Goal: Communication & Community: Answer question/provide support

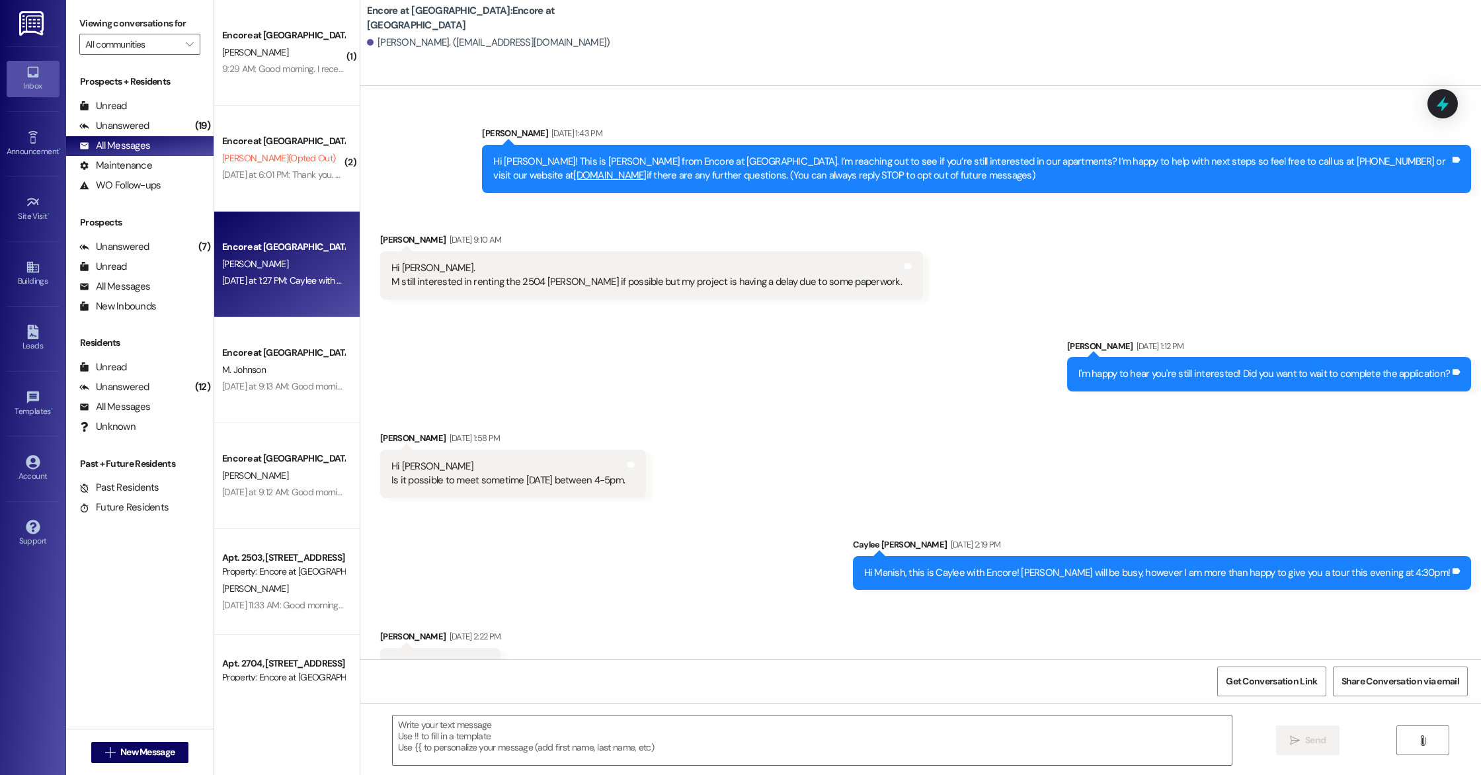
scroll to position [246, 0]
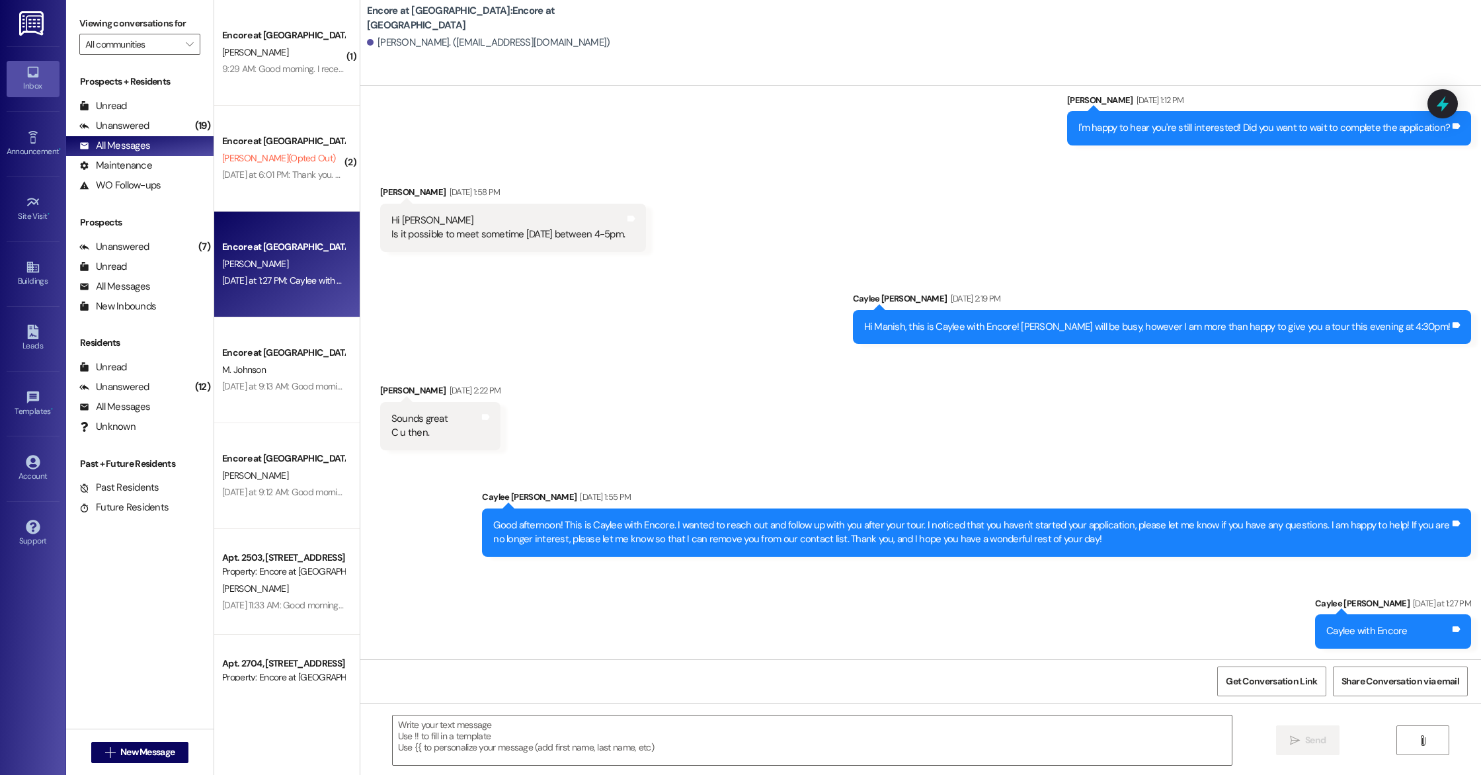
click at [236, 163] on span "[PERSON_NAME] (Opted Out)" at bounding box center [278, 158] width 113 height 12
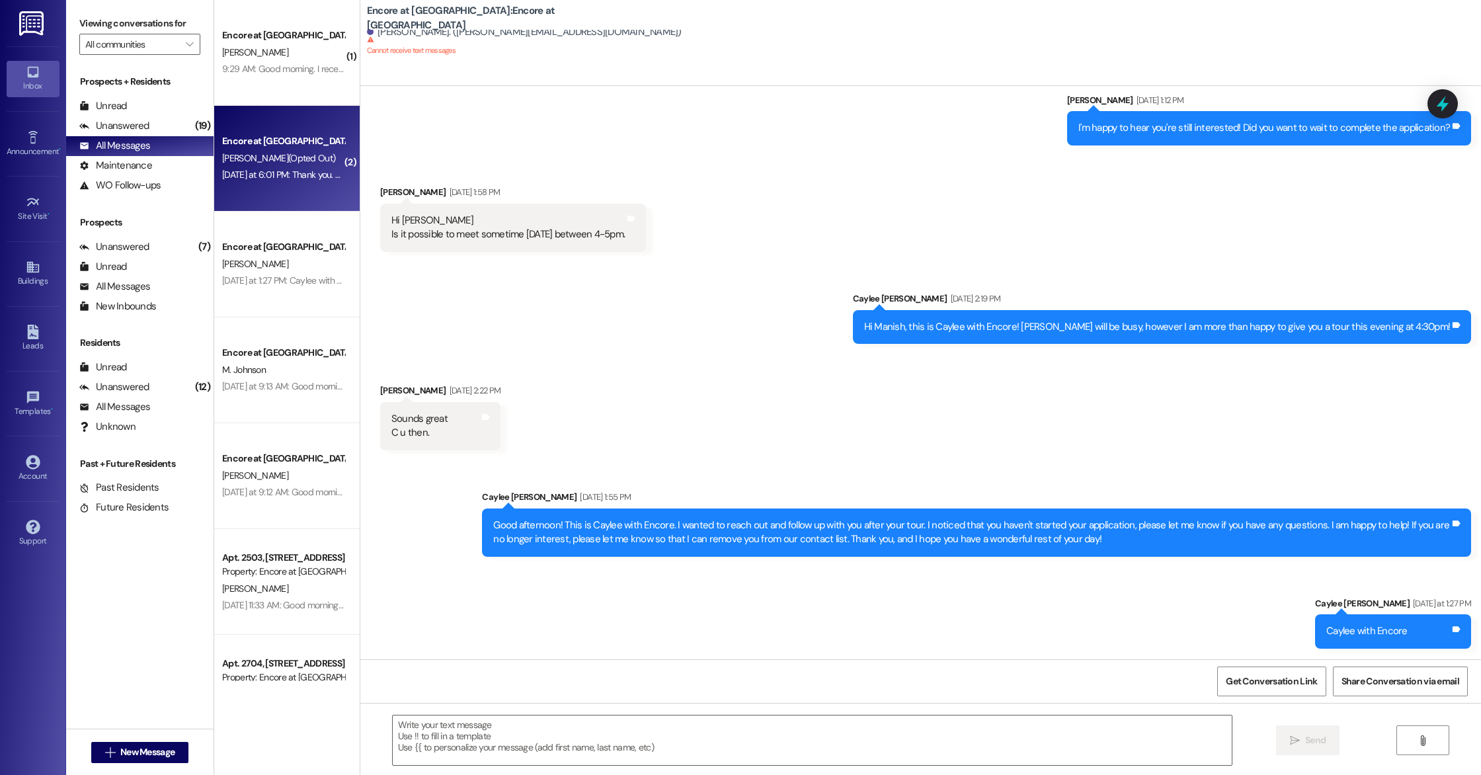
scroll to position [0, 0]
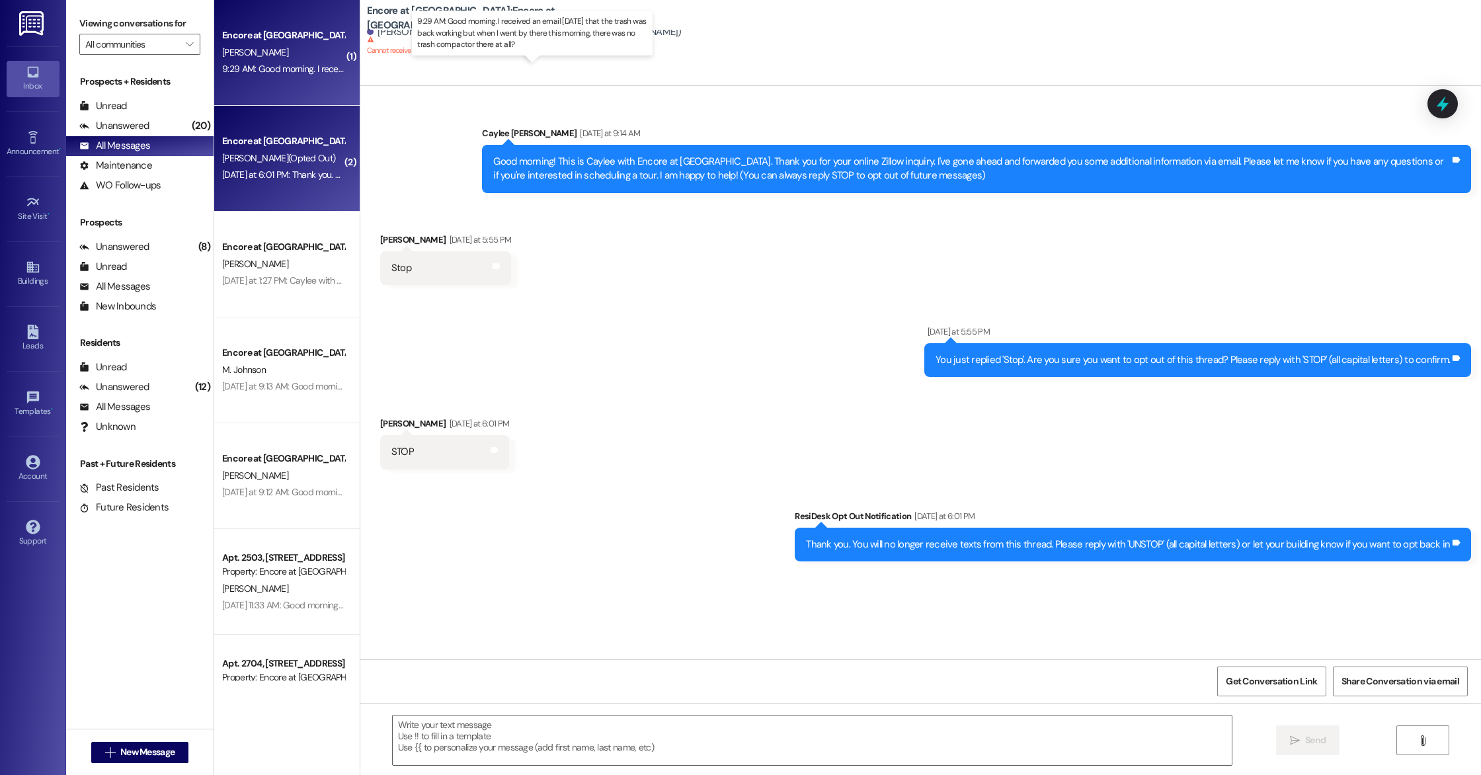
click at [311, 69] on div "9:29 AM: Good morning. I received an email [DATE] that the trash was back worki…" at bounding box center [538, 69] width 632 height 12
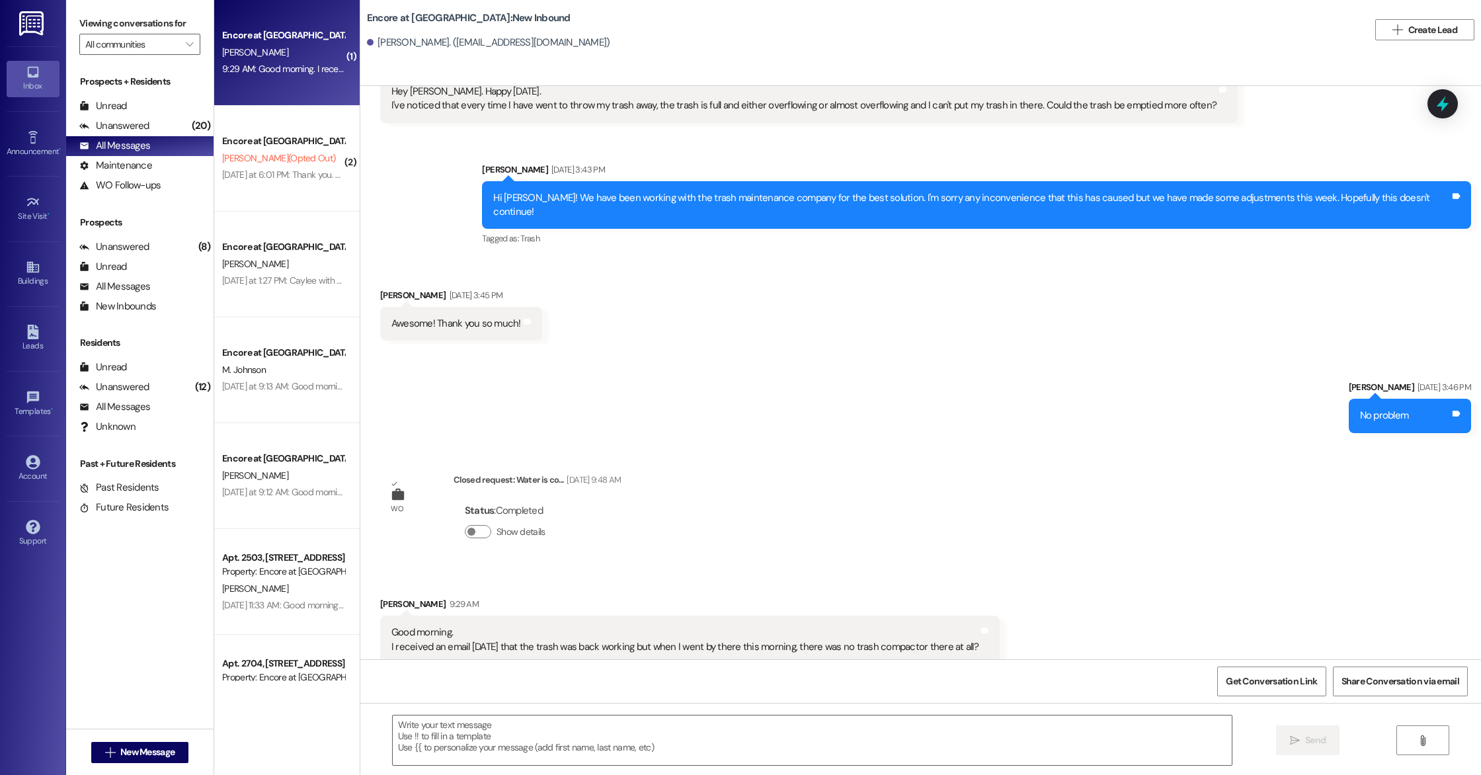
scroll to position [1025, 0]
click at [974, 758] on textarea at bounding box center [812, 740] width 839 height 50
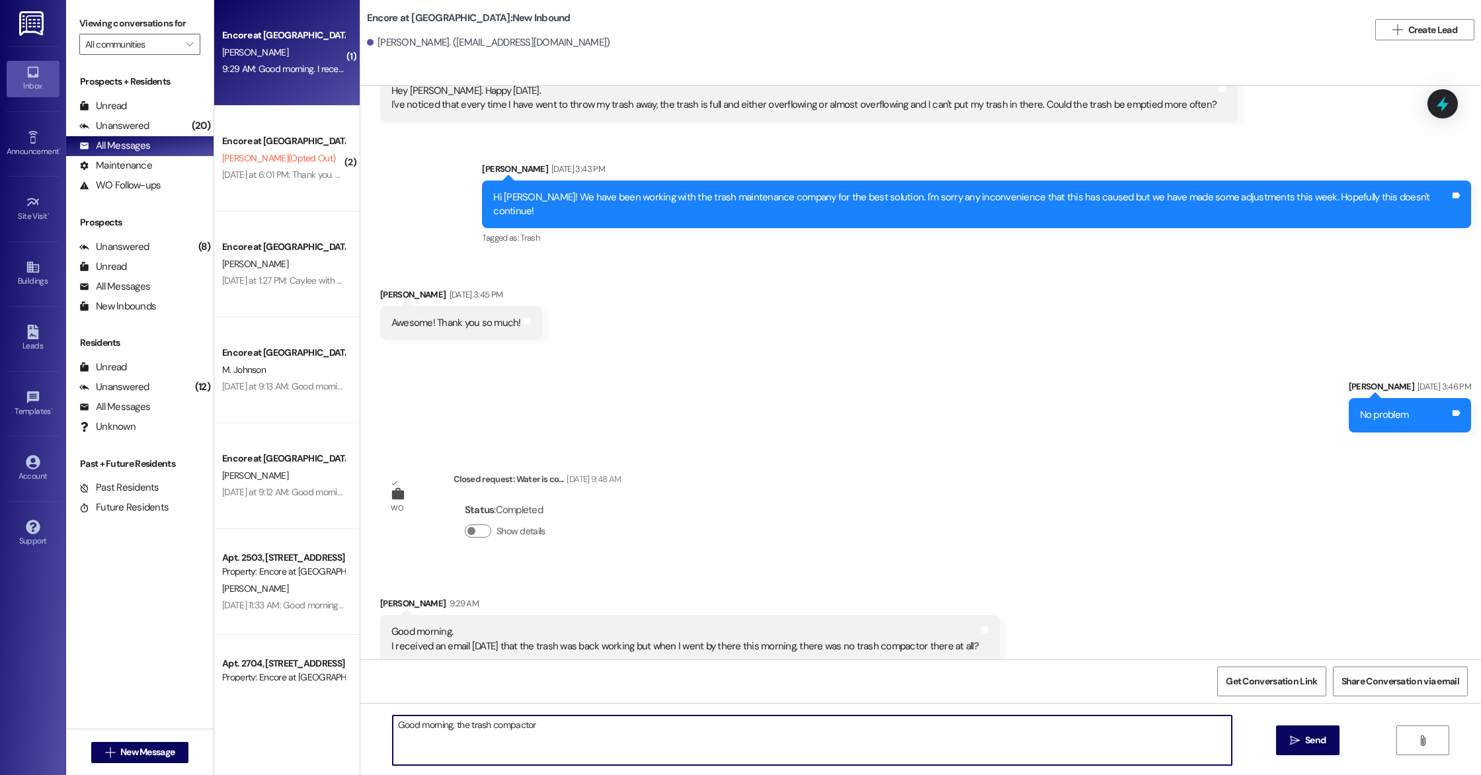
drag, startPoint x: 533, startPoint y: 726, endPoint x: 446, endPoint y: 721, distance: 86.7
click at [446, 721] on textarea "Good morning, the trash compactor" at bounding box center [812, 740] width 839 height 50
click at [534, 727] on textarea "Good morning, I apologize for the inconvienence. The compactor has been returne…" at bounding box center [812, 740] width 839 height 50
click at [727, 735] on textarea "Good morning, I apologize for the inconvenience. The compactor has been returne…" at bounding box center [812, 740] width 839 height 50
drag, startPoint x: 672, startPoint y: 729, endPoint x: 651, endPoint y: 728, distance: 20.5
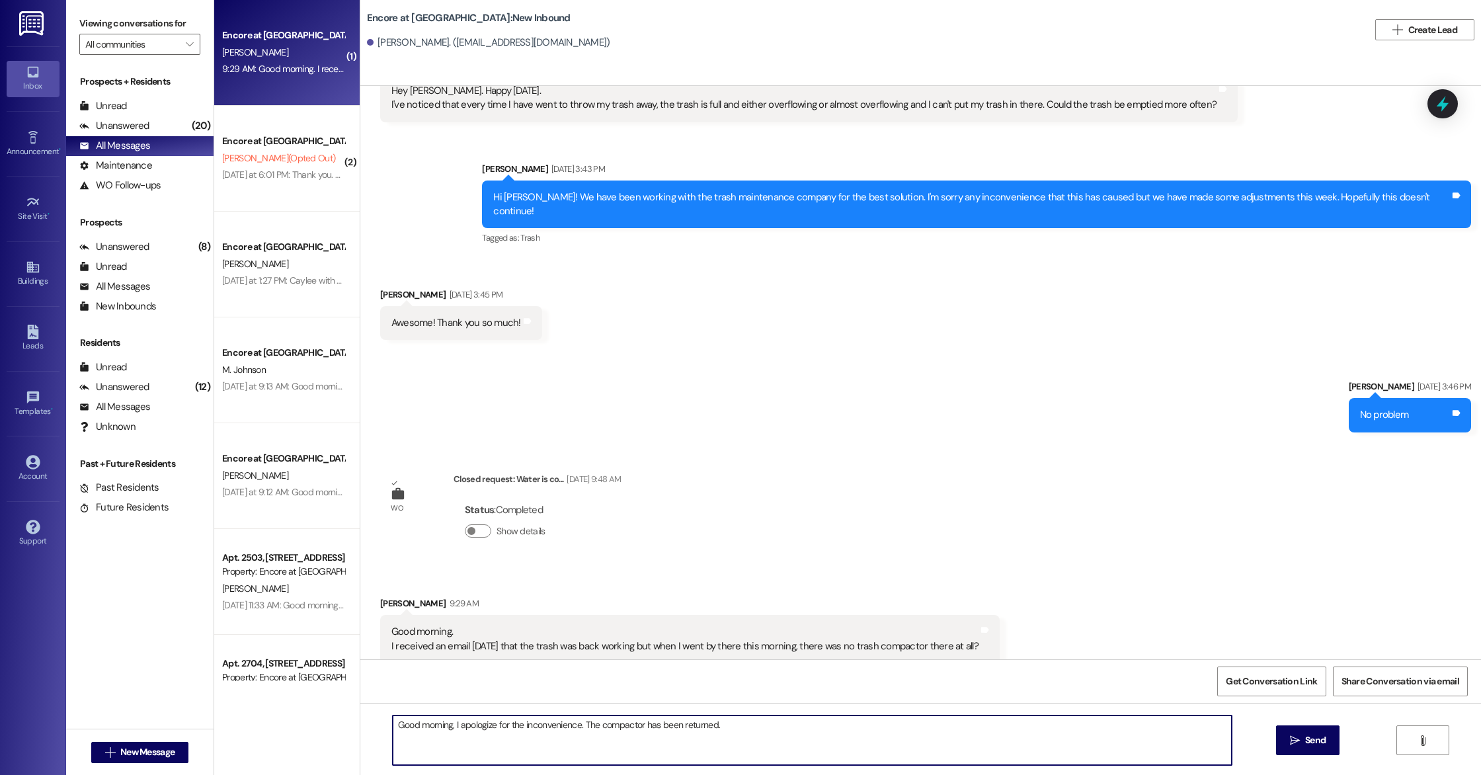
click at [651, 728] on textarea "Good morning, I apologize for the inconvenience. The compactor has been returne…" at bounding box center [812, 740] width 839 height 50
click at [715, 727] on textarea "Good morning, I apologize for the inconvenience. The compactor has returned." at bounding box center [812, 740] width 839 height 50
type textarea "Good morning, I apologize for the inconvenience. The compactor has returned."
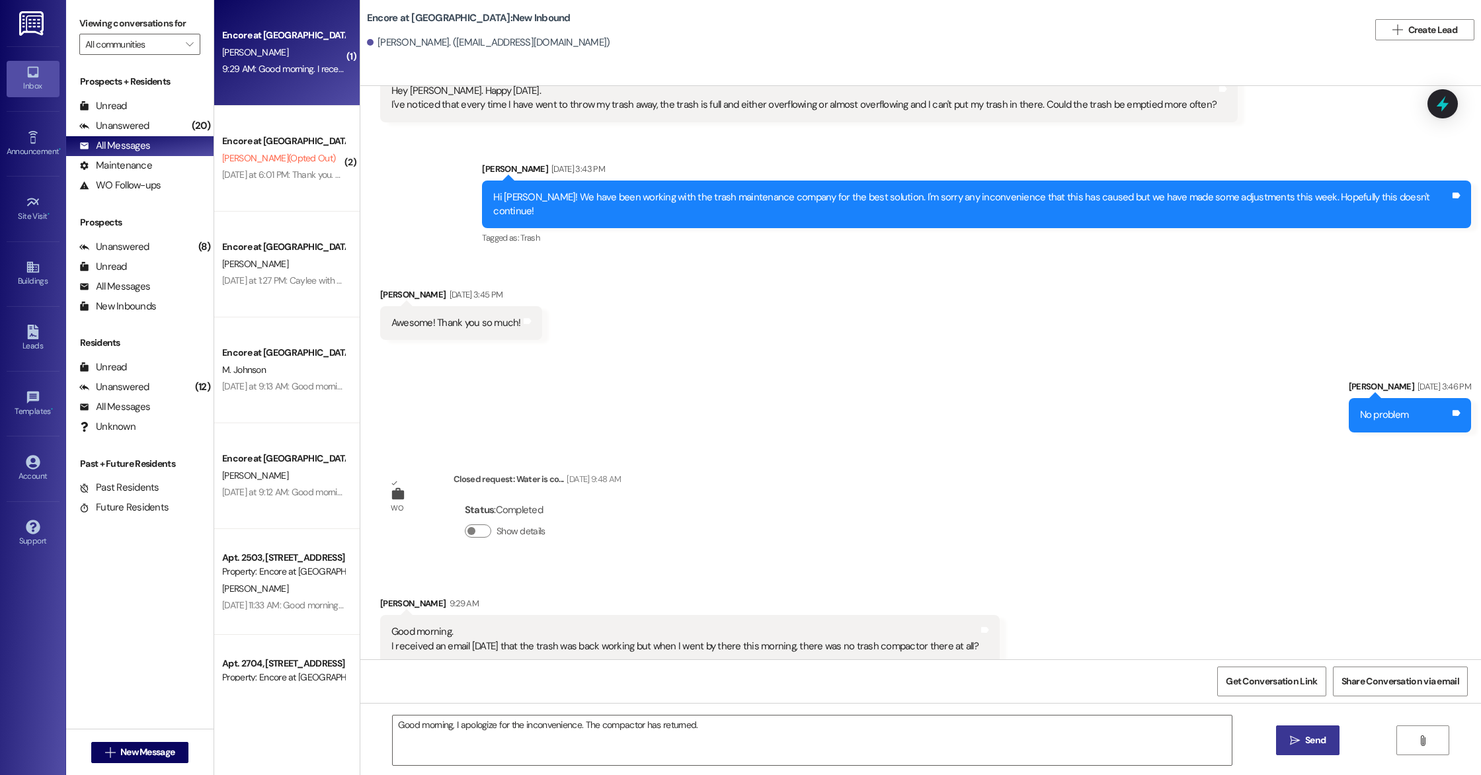
click at [1294, 739] on icon "" at bounding box center [1295, 740] width 10 height 11
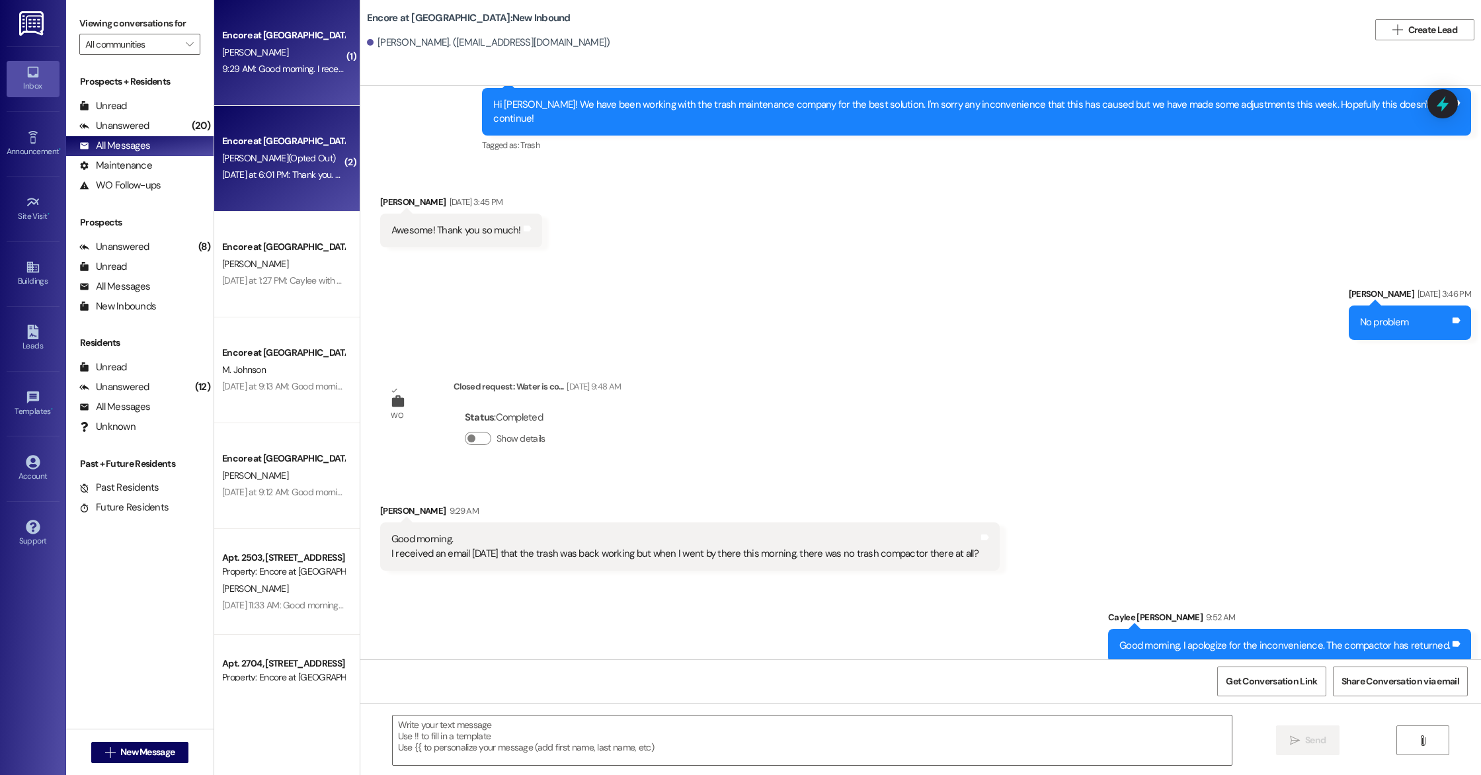
click at [266, 194] on div "Encore at [GEOGRAPHIC_DATA] [PERSON_NAME] (Opted Out) [DATE] at 6:01 PM: Thank …" at bounding box center [286, 159] width 145 height 106
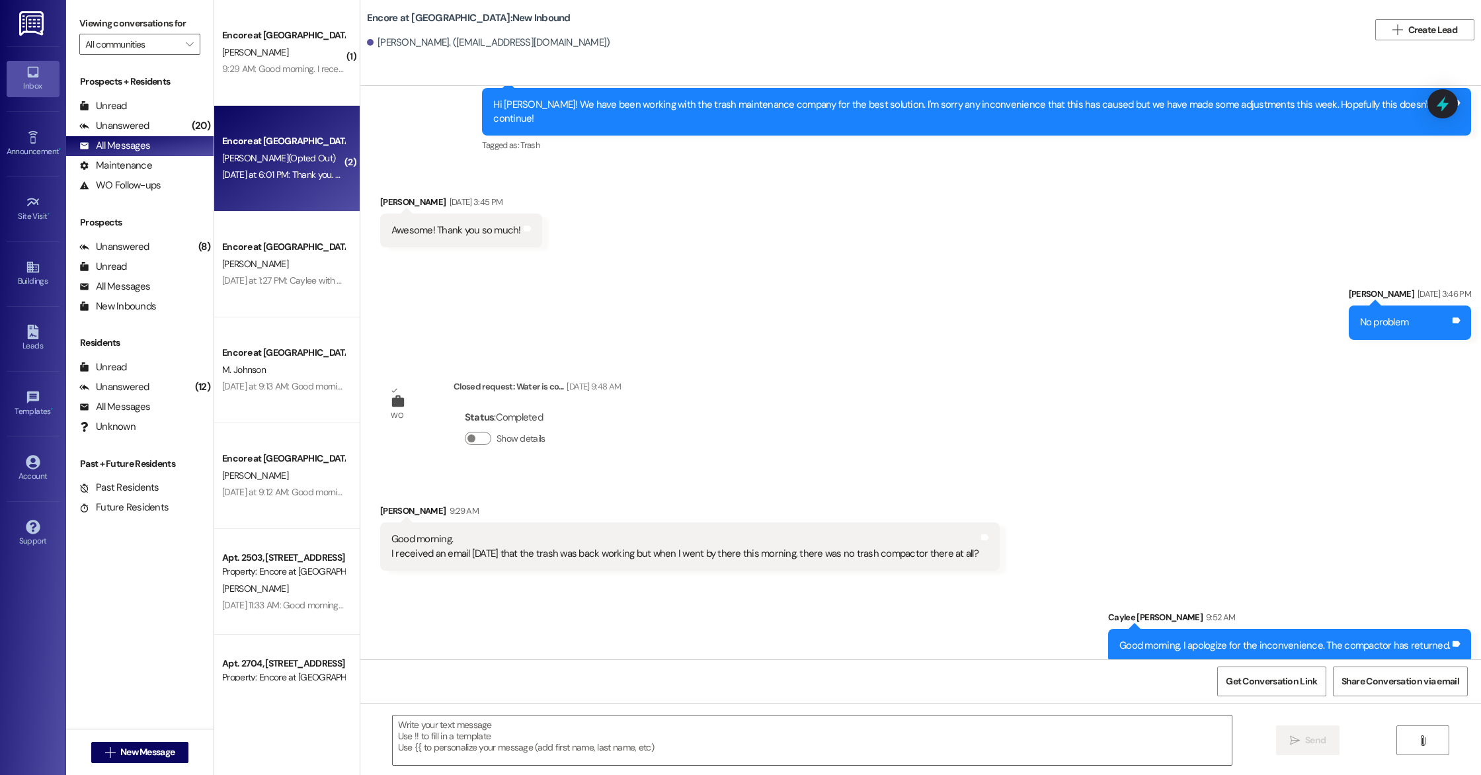
scroll to position [0, 0]
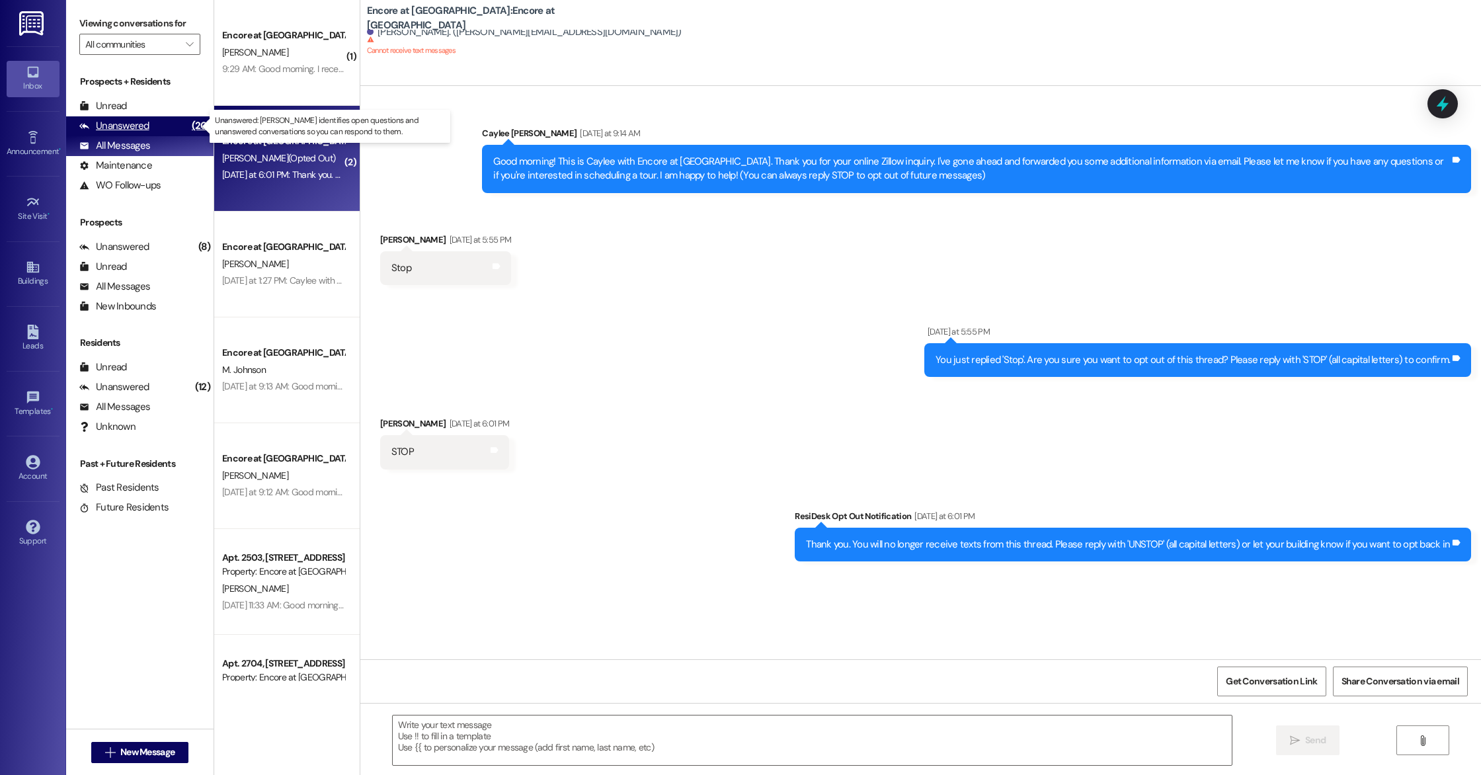
click at [173, 126] on div "Unanswered (20)" at bounding box center [139, 126] width 147 height 20
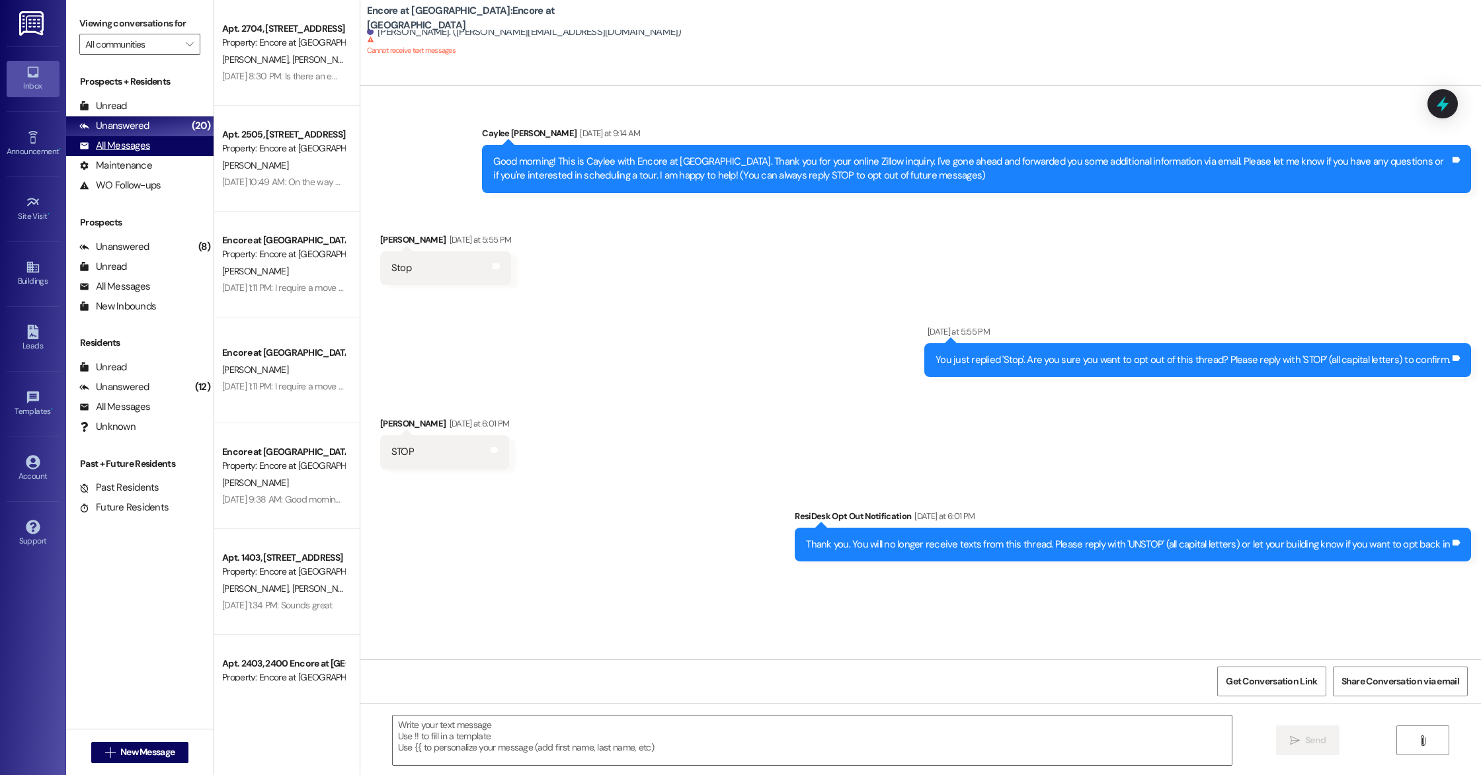
click at [149, 141] on div "All Messages (undefined)" at bounding box center [139, 146] width 147 height 20
